Goal: Task Accomplishment & Management: Use online tool/utility

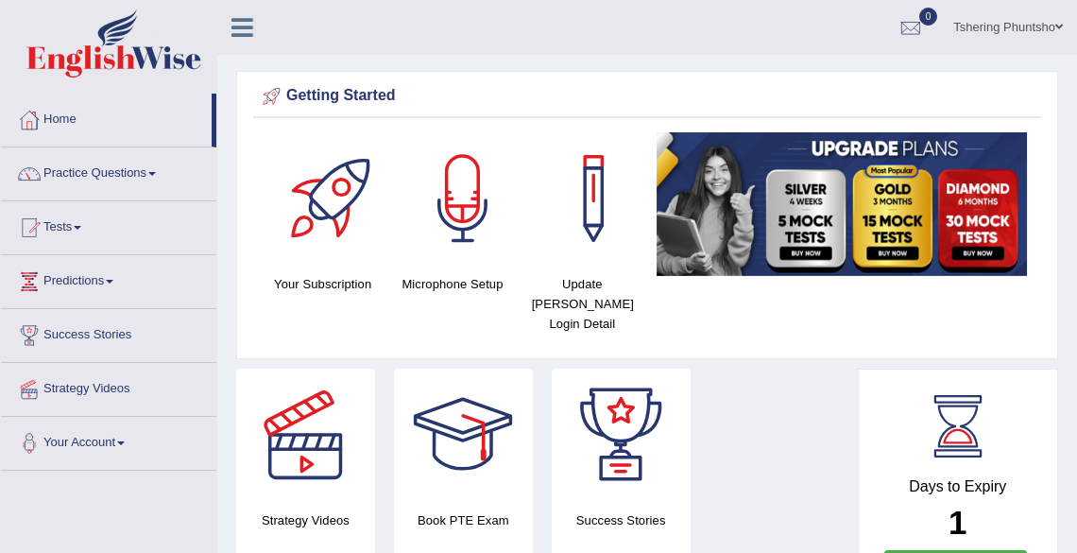
click at [992, 24] on link "Tshering Phuntsho" at bounding box center [1008, 24] width 138 height 49
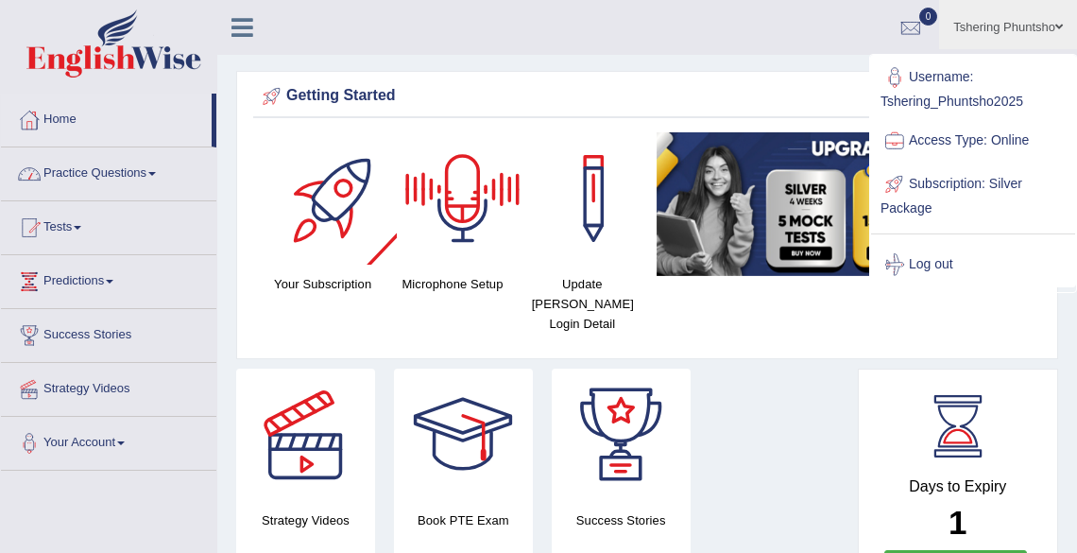
click at [206, 167] on link "Practice Questions" at bounding box center [108, 170] width 215 height 47
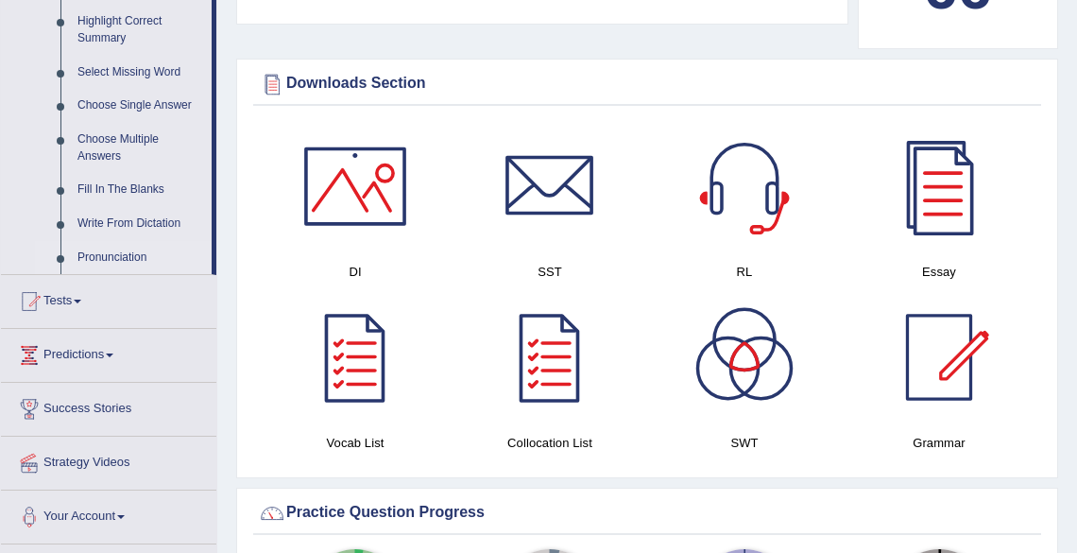
scroll to position [1134, 0]
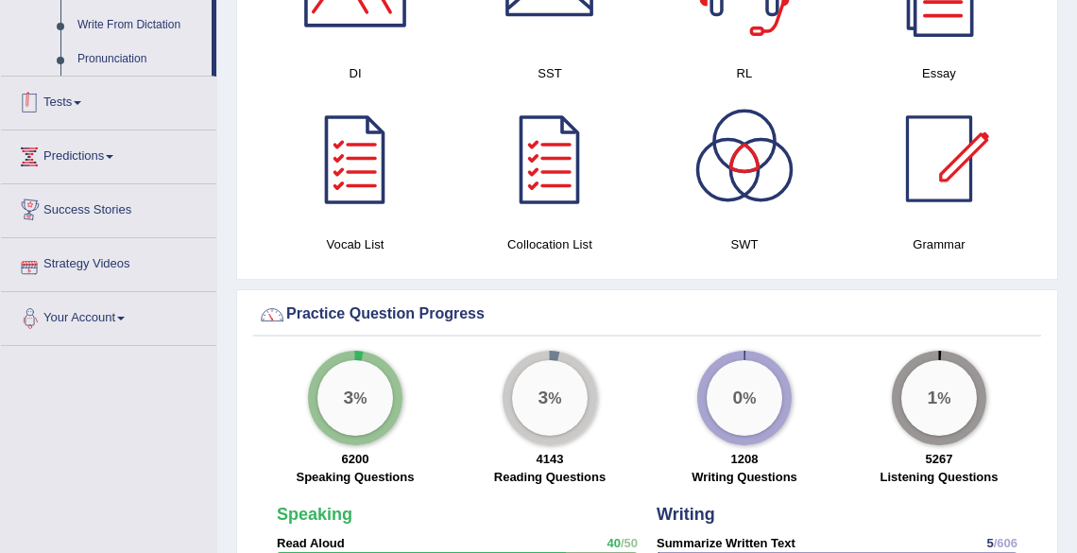
click at [81, 104] on span at bounding box center [78, 103] width 8 height 4
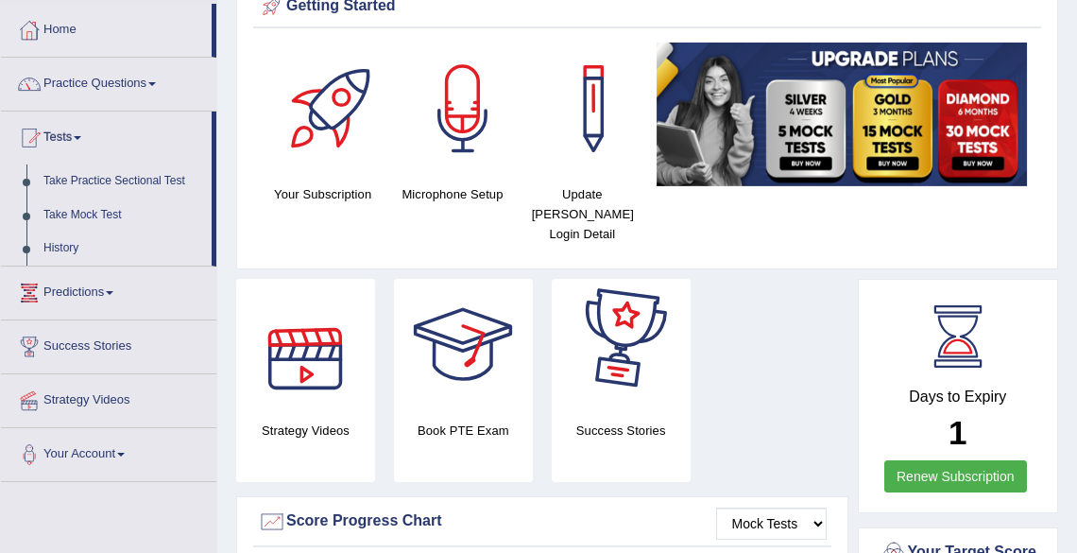
scroll to position [127, 0]
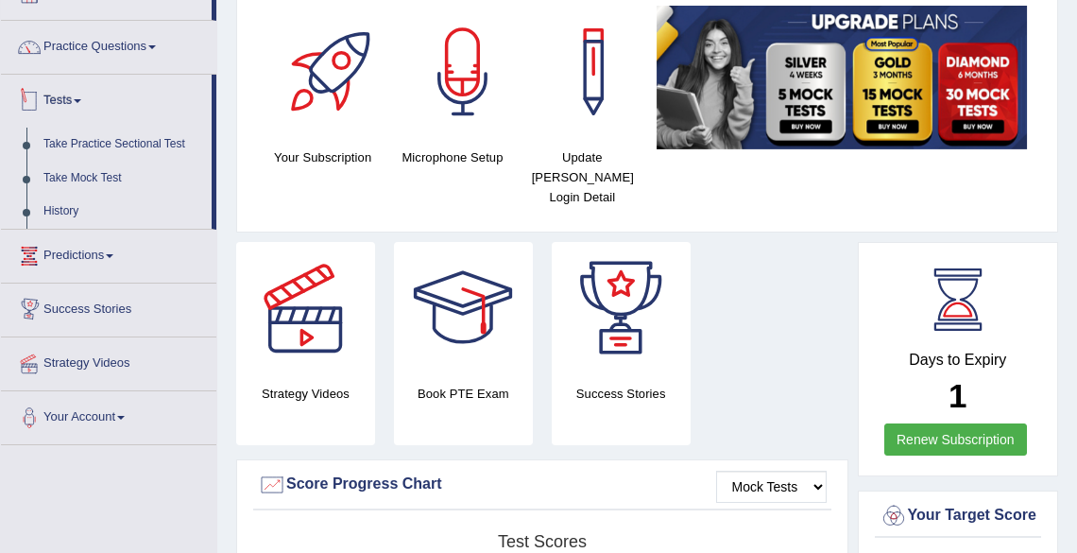
click at [81, 100] on span at bounding box center [78, 101] width 8 height 4
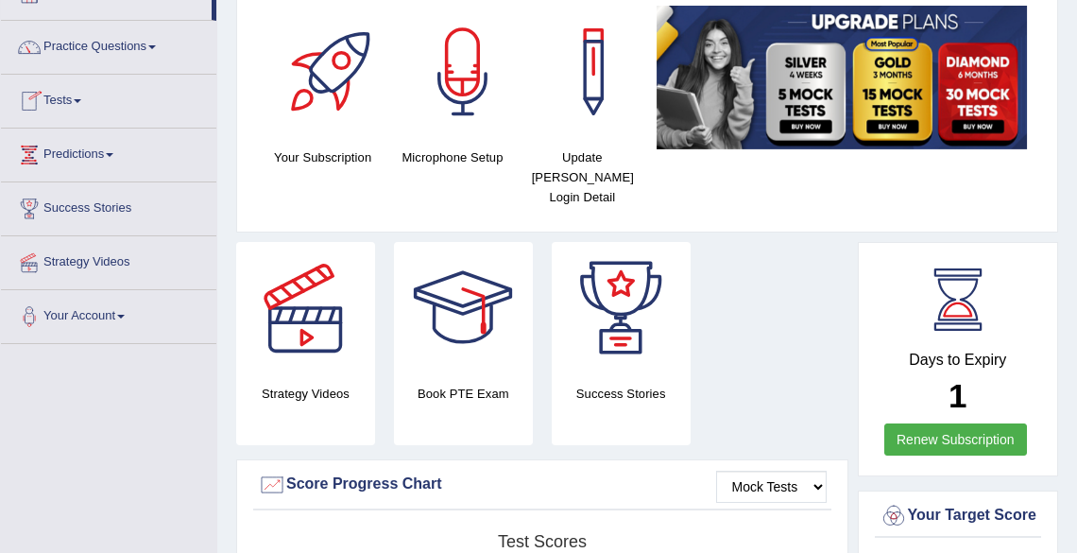
click at [81, 101] on span at bounding box center [78, 101] width 8 height 4
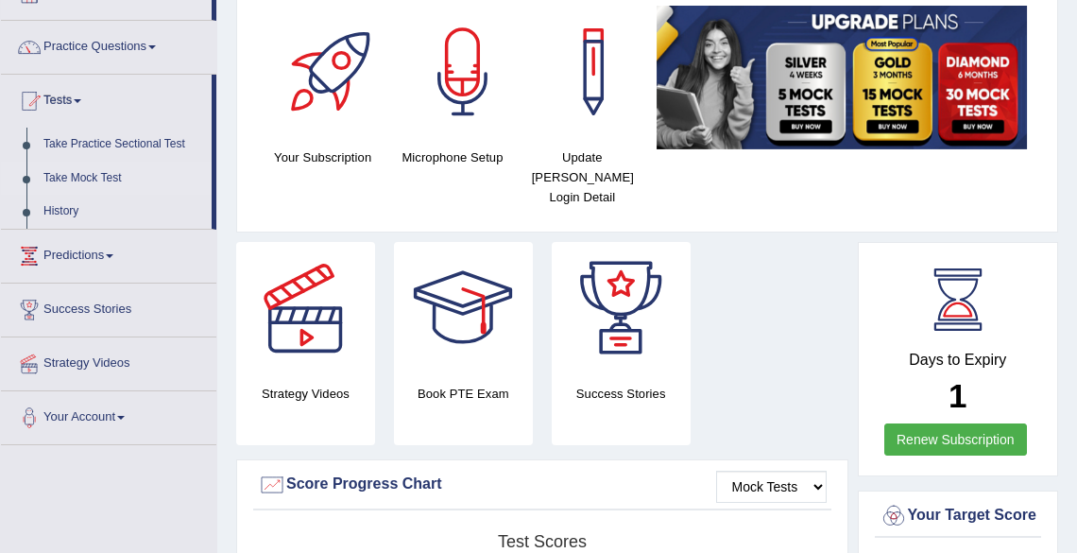
click at [74, 178] on link "Take Mock Test" at bounding box center [123, 179] width 177 height 34
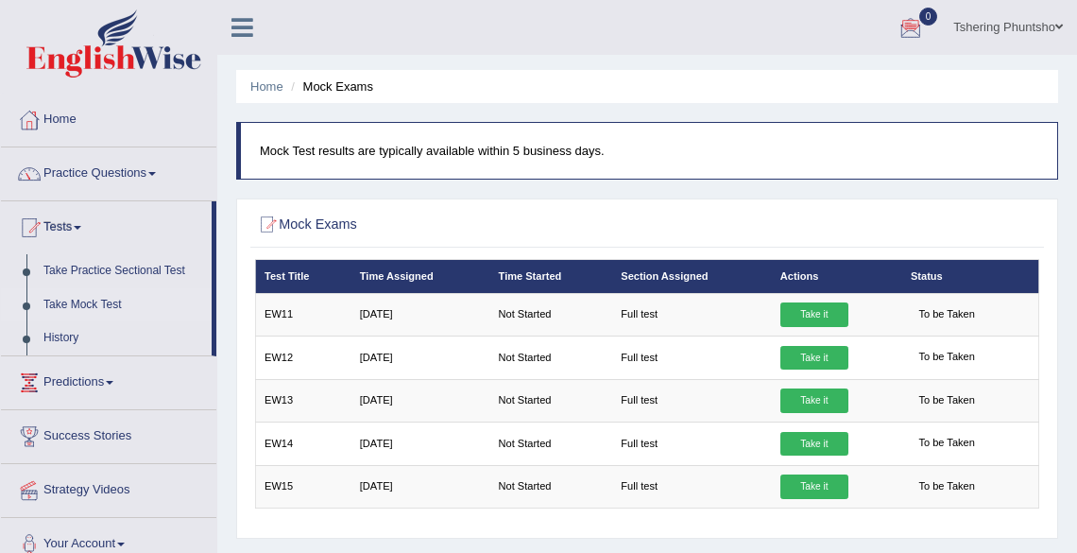
click at [1005, 30] on link "Tshering Phuntsho" at bounding box center [1008, 24] width 138 height 49
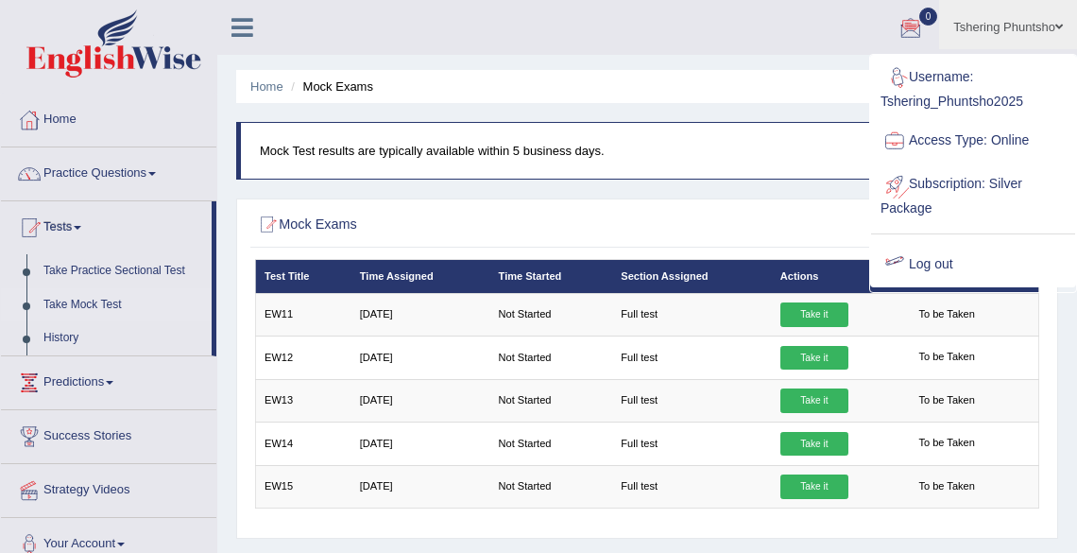
click at [940, 265] on link "Log out" at bounding box center [973, 264] width 204 height 43
